Goal: Task Accomplishment & Management: Manage account settings

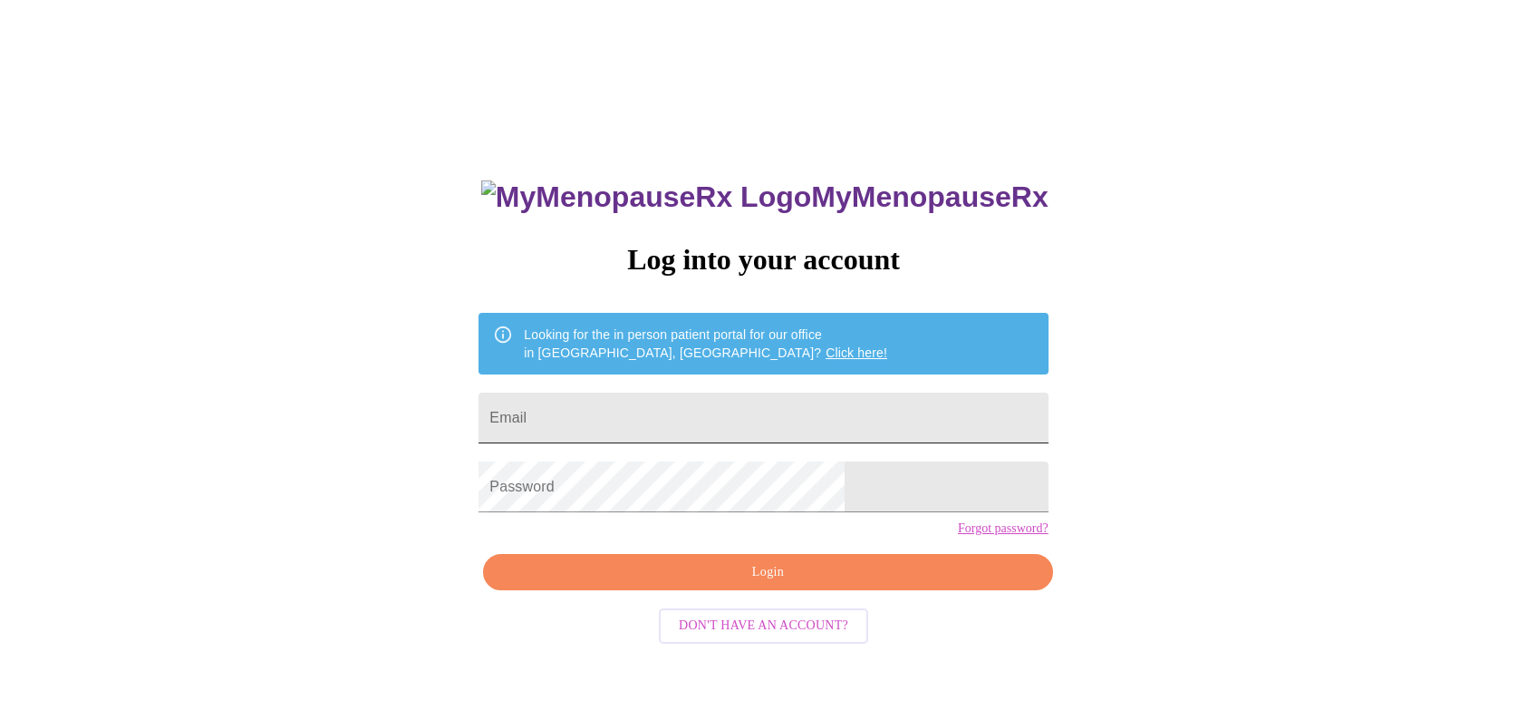
click at [780, 406] on input "Email" at bounding box center [763, 417] width 569 height 51
type input "[EMAIL_ADDRESS][DOMAIN_NAME]"
click at [781, 584] on span "Login" at bounding box center [767, 572] width 527 height 23
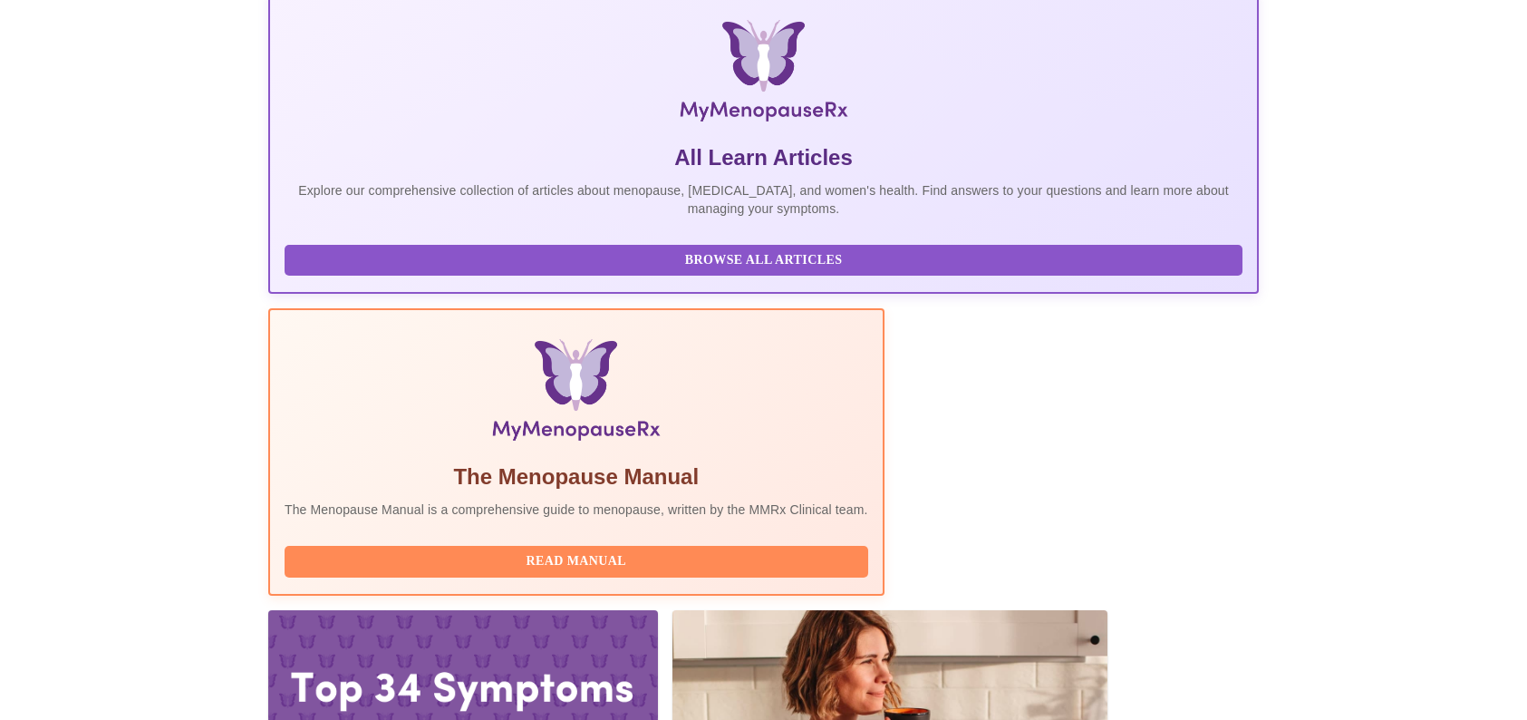
scroll to position [363, 0]
